Goal: Find contact information: Find contact information

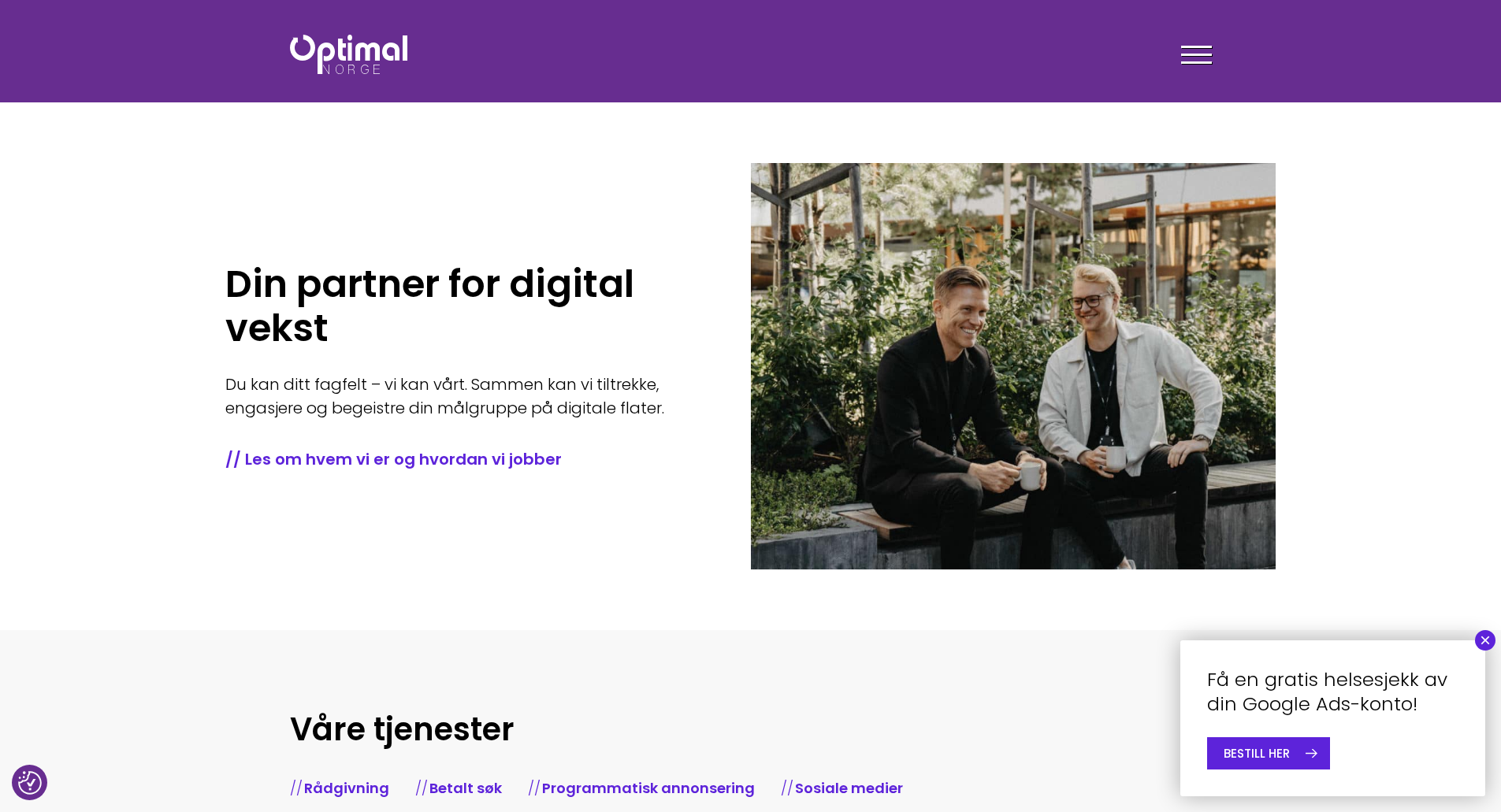
click at [1185, 69] on div at bounding box center [1196, 58] width 31 height 40
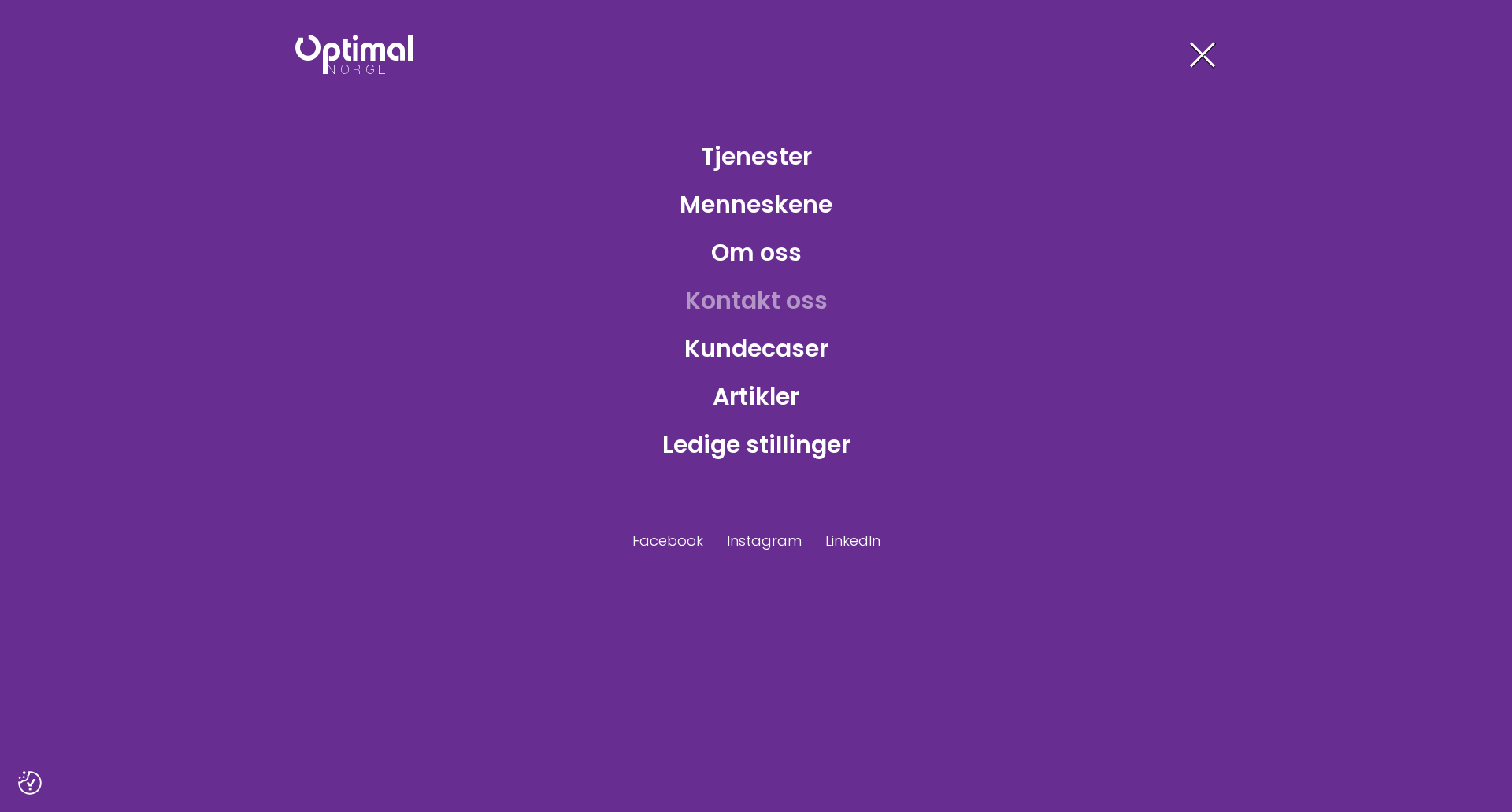
click at [743, 295] on link "Kontakt oss" at bounding box center [756, 301] width 168 height 51
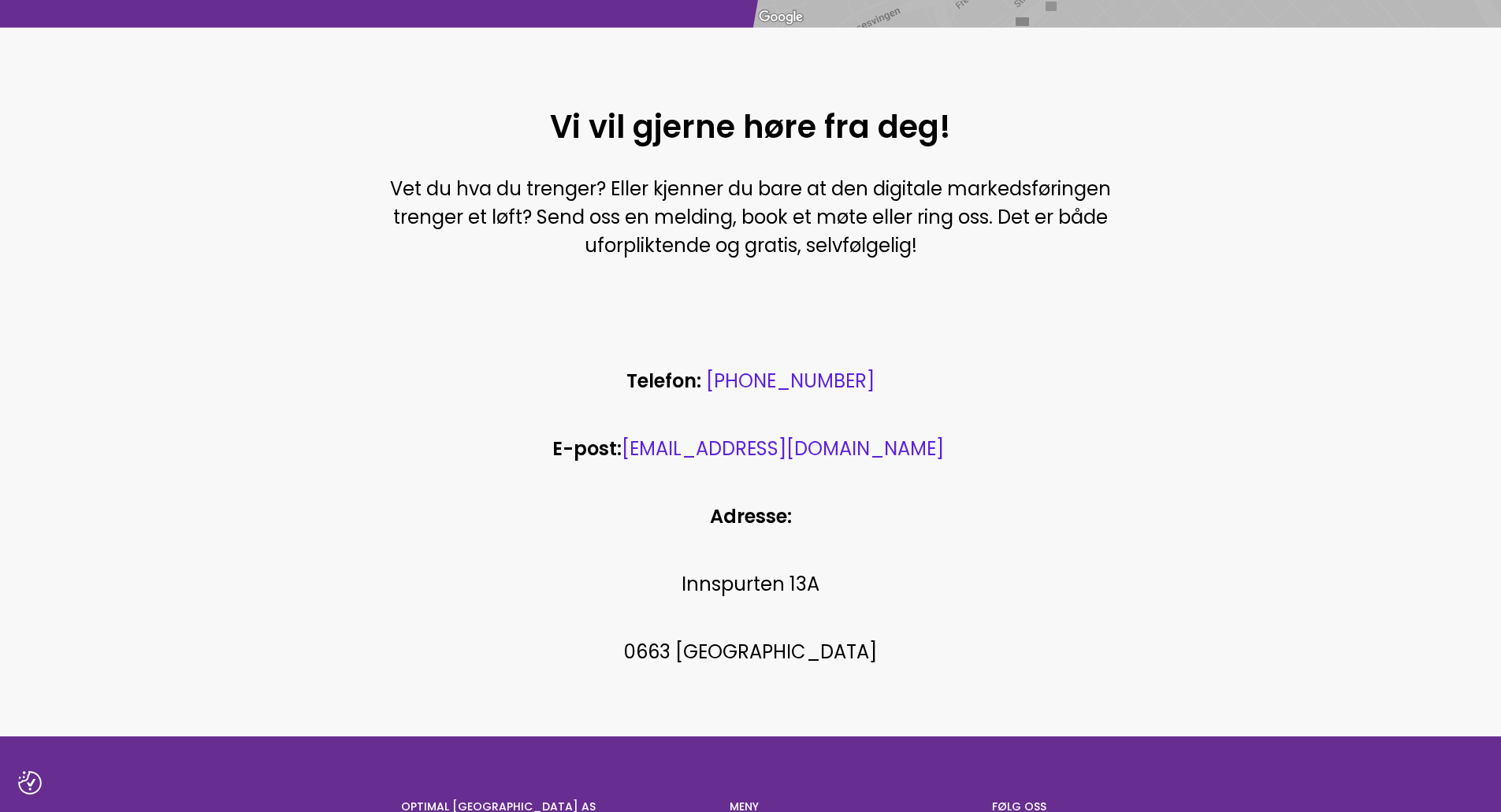
scroll to position [749, 0]
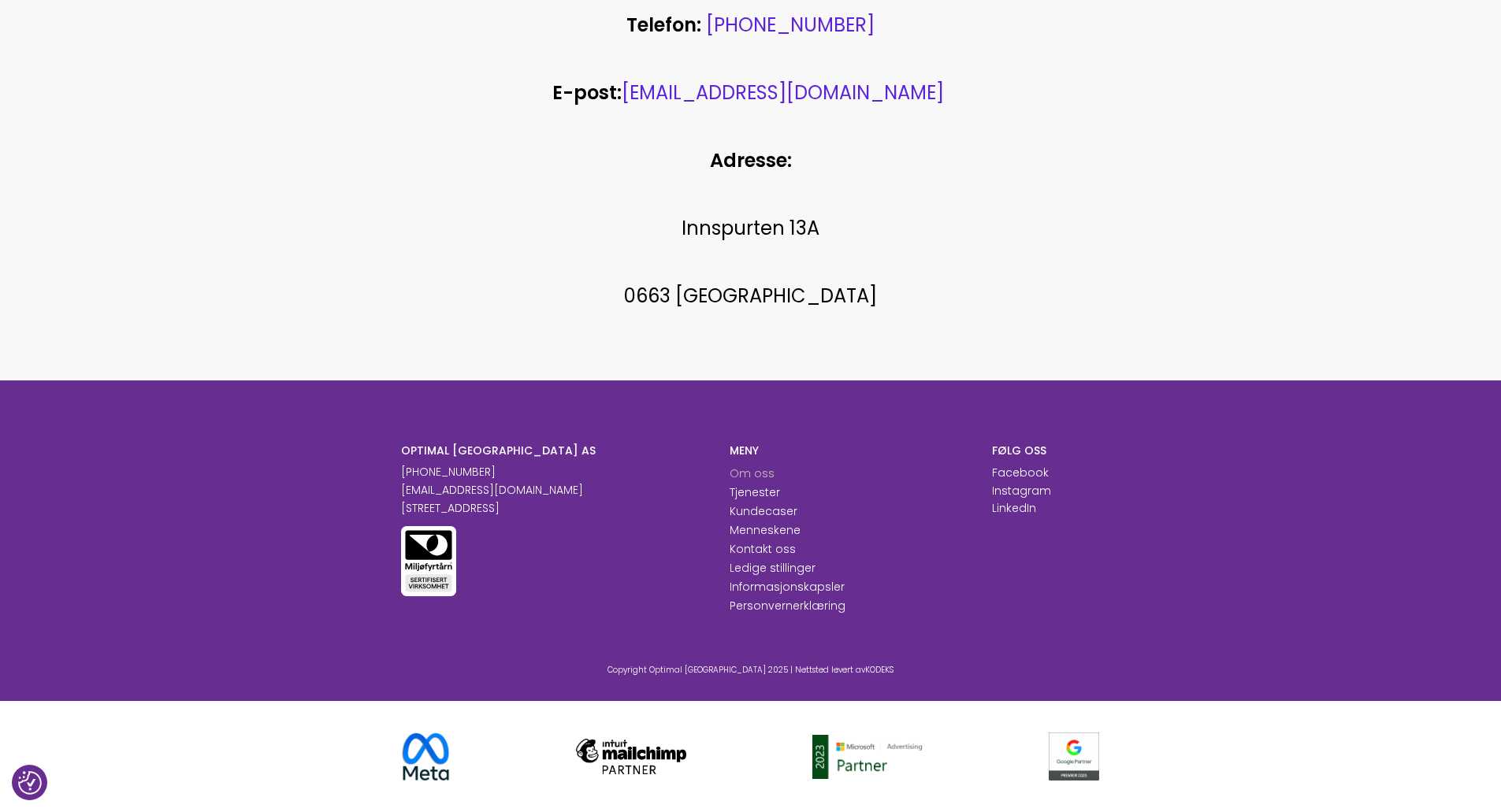
click at [747, 467] on link "Om oss" at bounding box center [752, 472] width 45 height 16
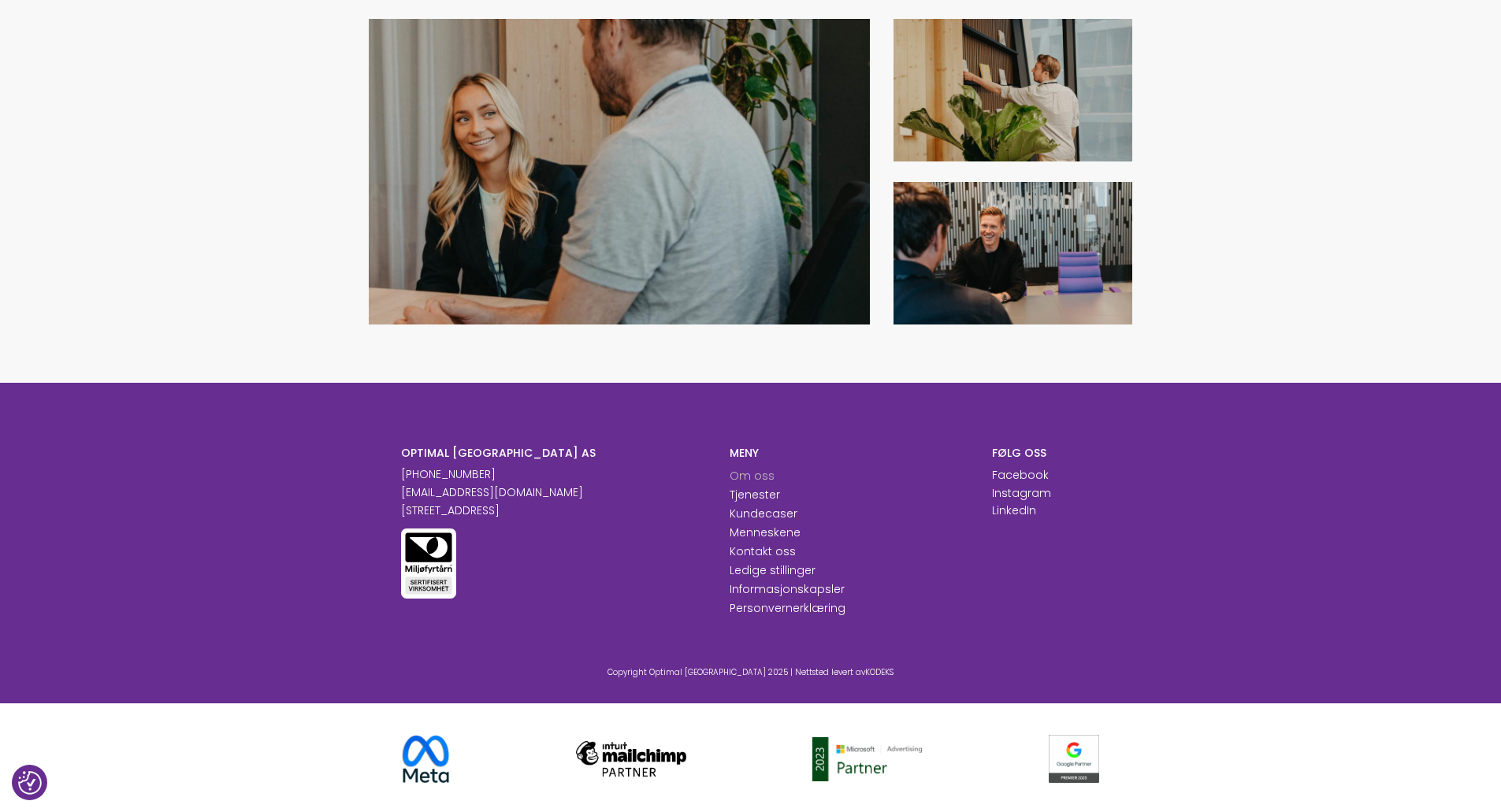
scroll to position [1353, 0]
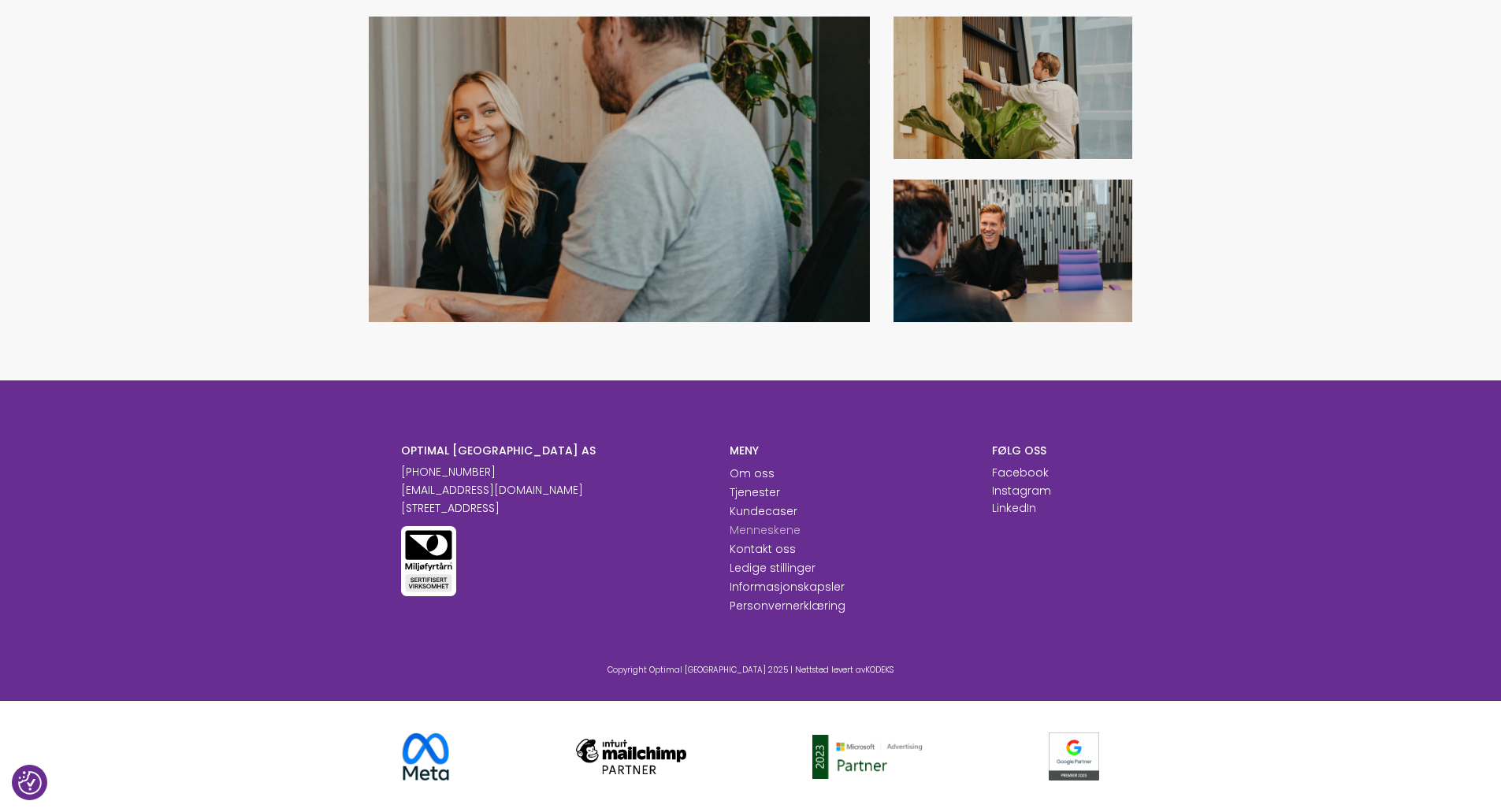
click at [763, 525] on link "Menneskene" at bounding box center [765, 529] width 71 height 16
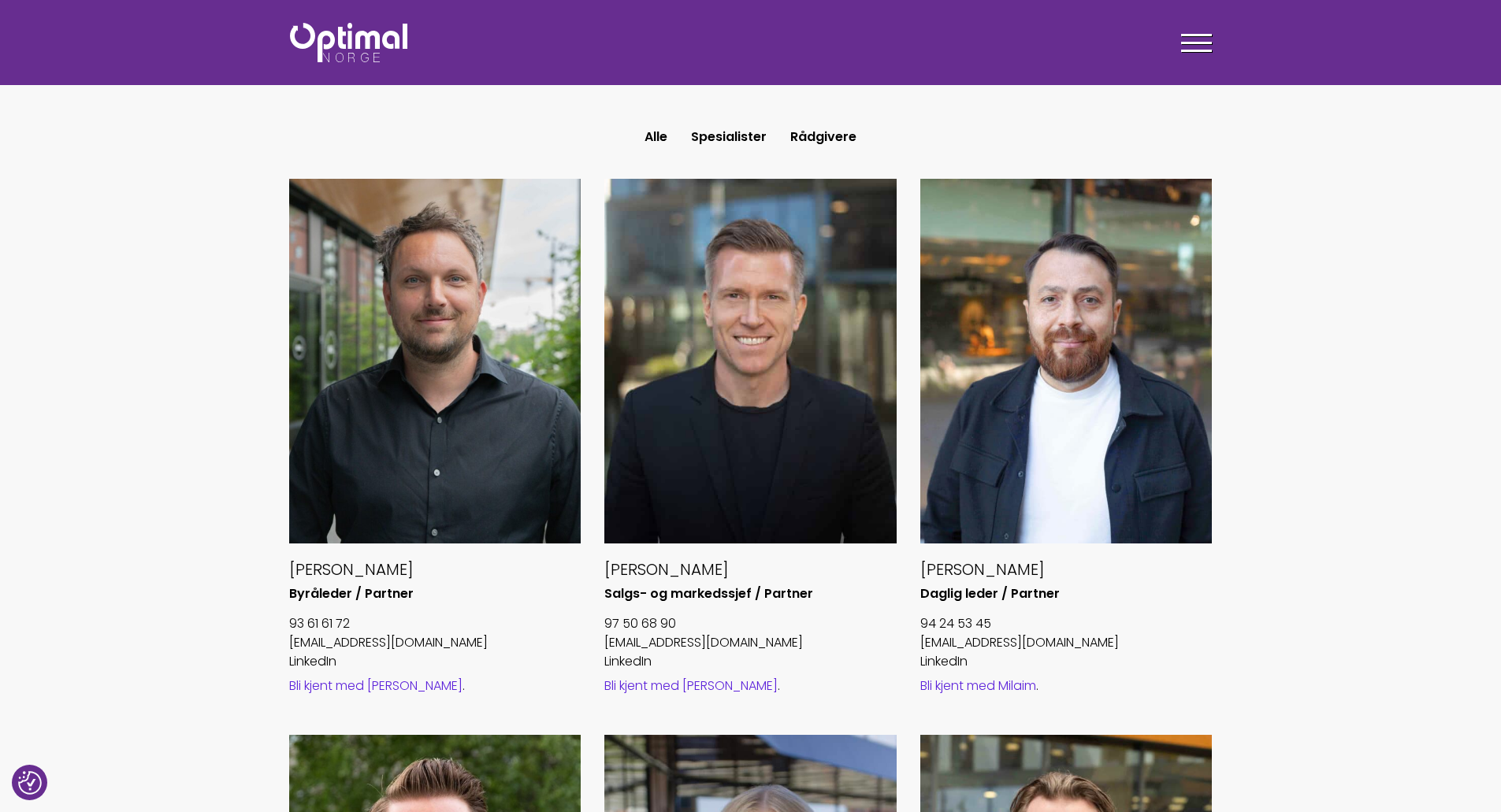
scroll to position [472, 0]
